Goal: Obtain resource: Download file/media

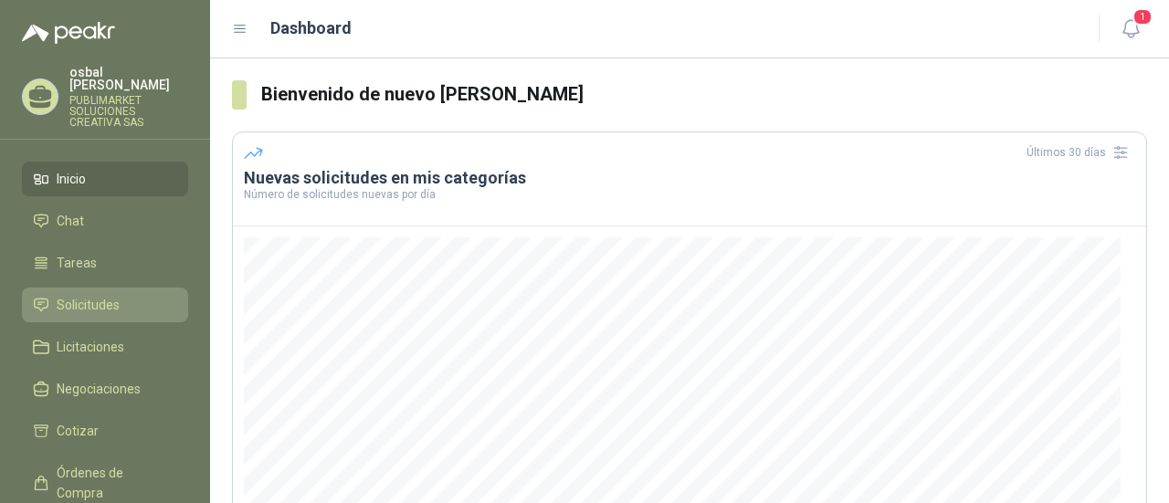
click at [88, 295] on span "Solicitudes" at bounding box center [88, 305] width 63 height 20
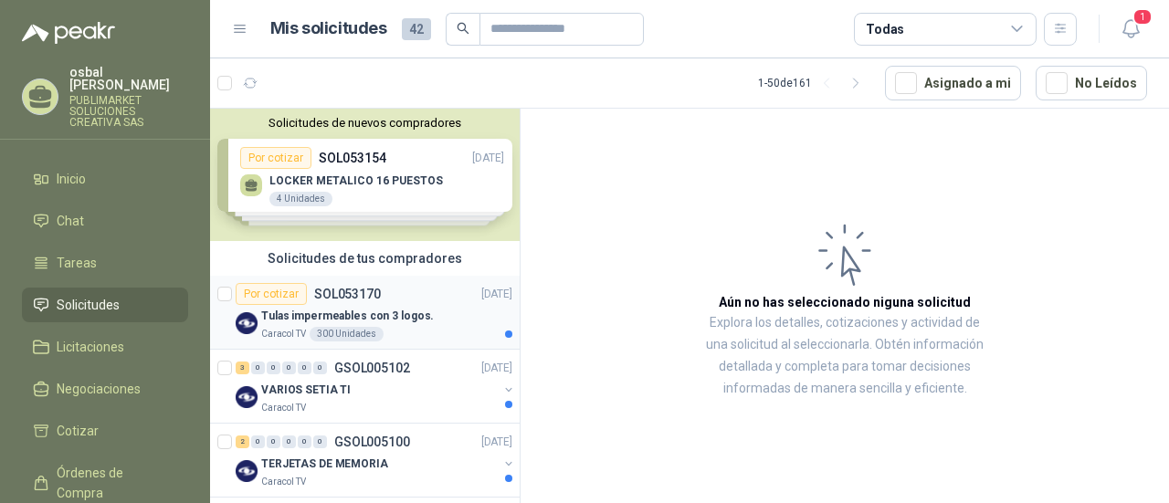
click at [363, 318] on p "Tulas impermeables con 3 logos." at bounding box center [347, 316] width 173 height 17
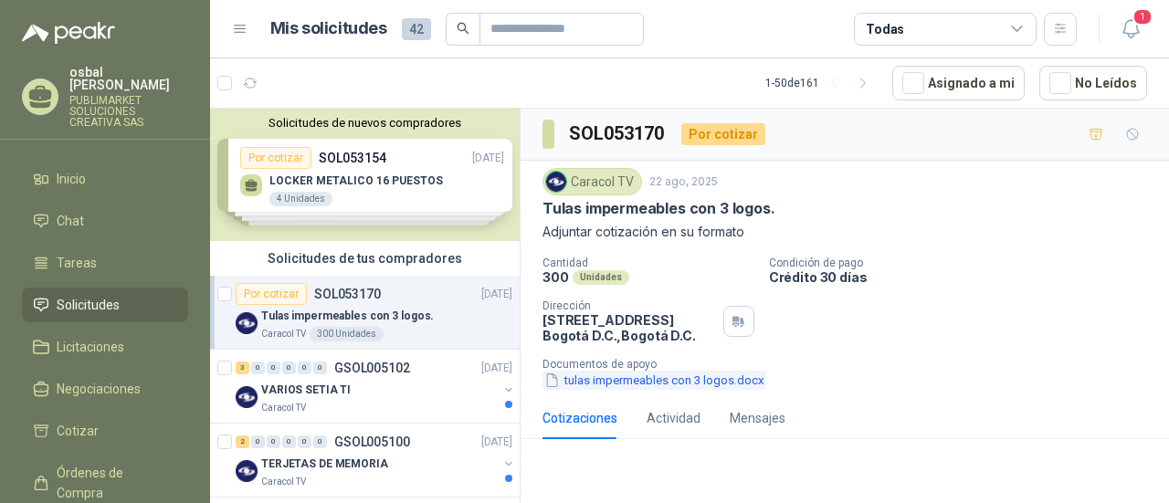
click at [715, 383] on button "tulas impermeables con 3 logos.docx" at bounding box center [654, 380] width 224 height 19
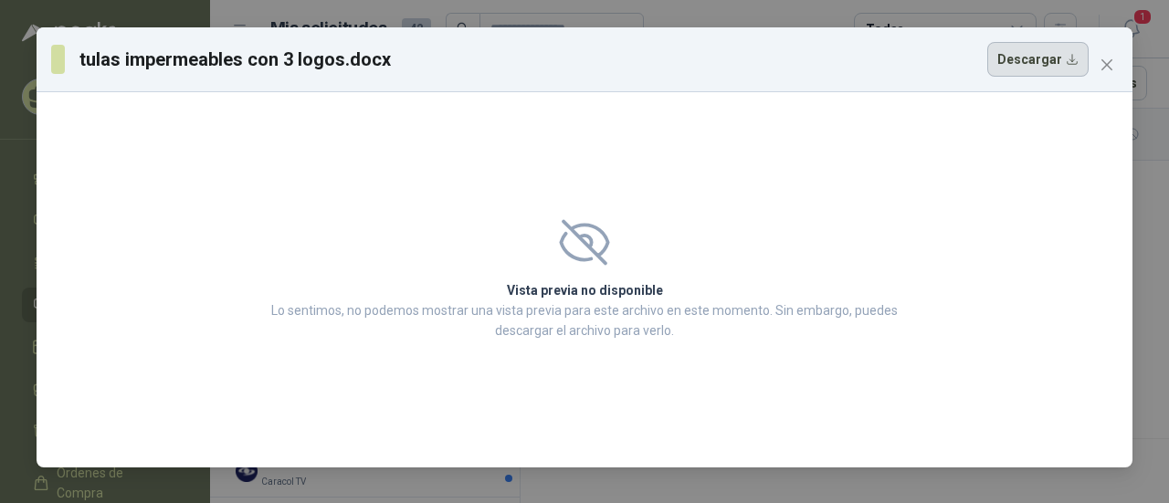
click at [1041, 63] on button "Descargar" at bounding box center [1037, 59] width 101 height 35
click at [1107, 69] on icon "close" at bounding box center [1107, 65] width 15 height 15
